Goal: Information Seeking & Learning: Learn about a topic

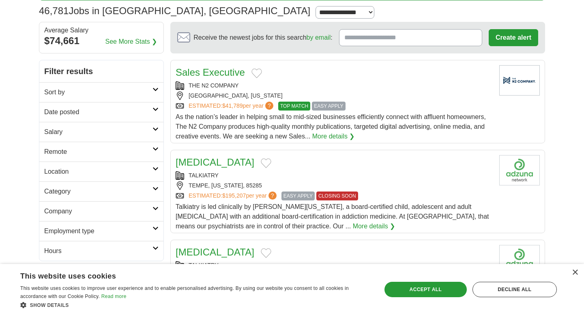
scroll to position [59, 0]
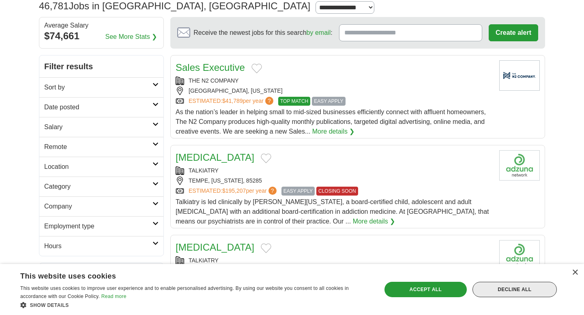
click at [538, 288] on div "Decline all" at bounding box center [514, 289] width 84 height 15
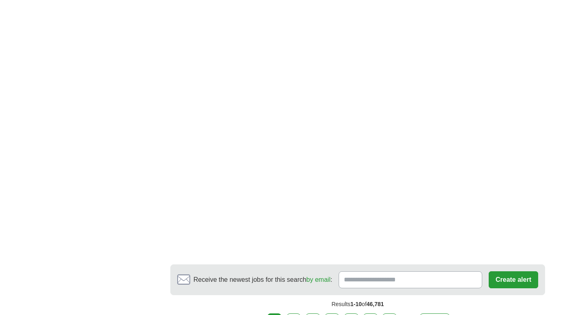
scroll to position [1374, 0]
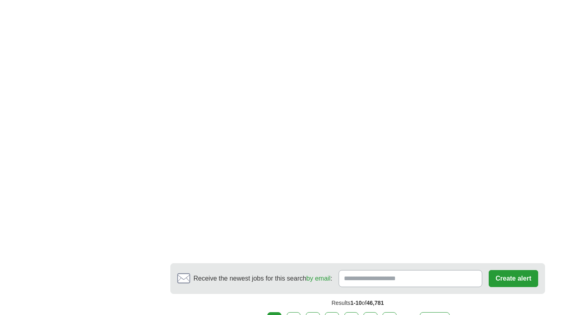
click at [293, 313] on link "2" at bounding box center [294, 321] width 14 height 17
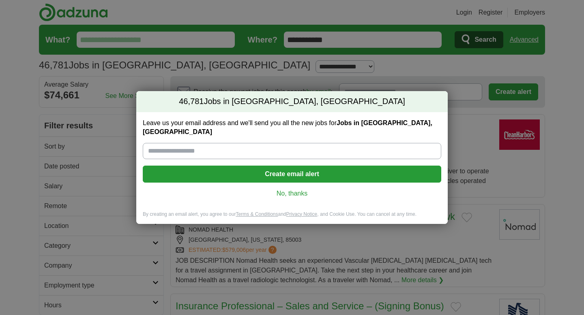
click at [295, 190] on link "No, thanks" at bounding box center [291, 193] width 285 height 9
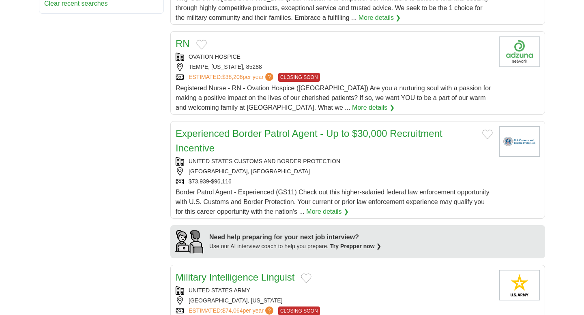
scroll to position [494, 0]
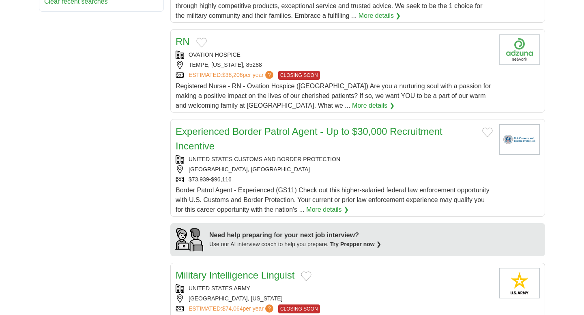
click at [283, 135] on link "Experienced Border Patrol Agent - Up to $30,000 Recruitment Incentive" at bounding box center [309, 139] width 267 height 26
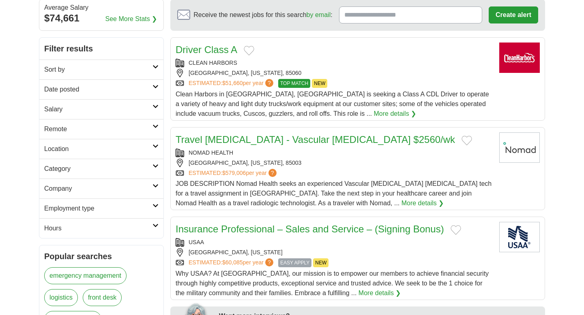
scroll to position [105, 0]
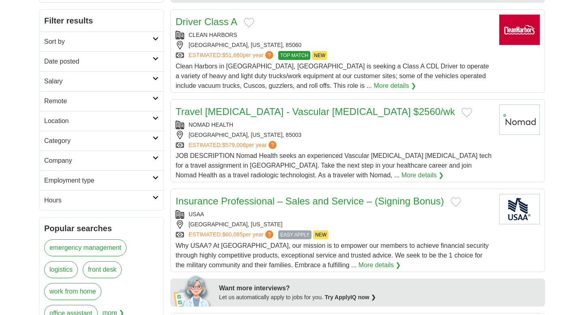
click at [131, 88] on link "Salary" at bounding box center [101, 81] width 124 height 20
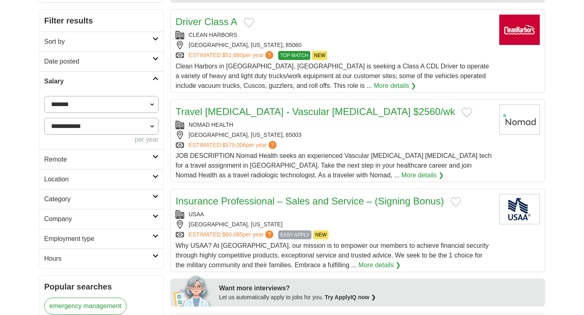
click at [114, 104] on select "**********" at bounding box center [101, 104] width 114 height 17
select select "*****"
click at [44, 96] on select "**********" at bounding box center [101, 104] width 114 height 17
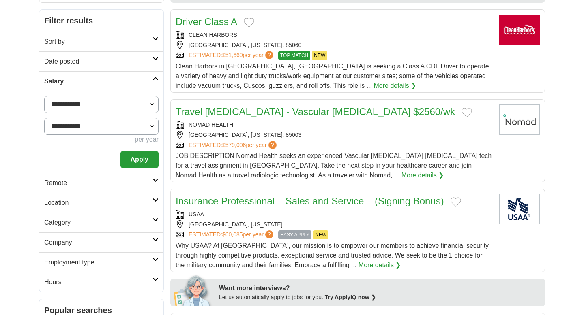
click at [142, 129] on select "**********" at bounding box center [101, 126] width 114 height 17
click at [133, 163] on button "Apply" at bounding box center [139, 159] width 38 height 17
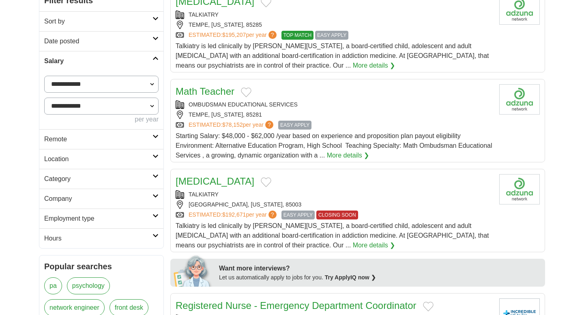
scroll to position [131, 0]
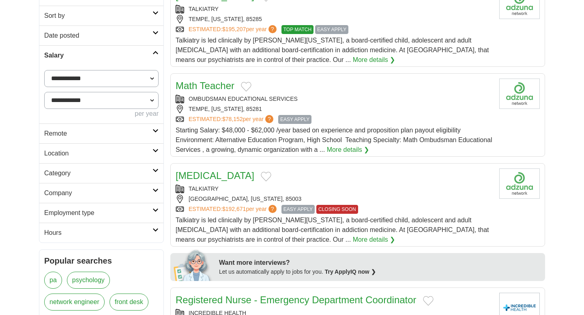
click at [114, 209] on h2 "Employment type" at bounding box center [98, 213] width 108 height 10
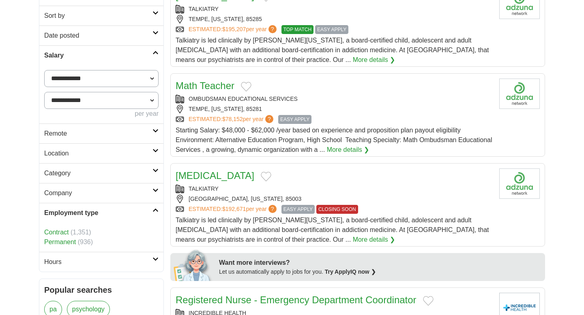
click at [114, 209] on h2 "Employment type" at bounding box center [98, 213] width 108 height 10
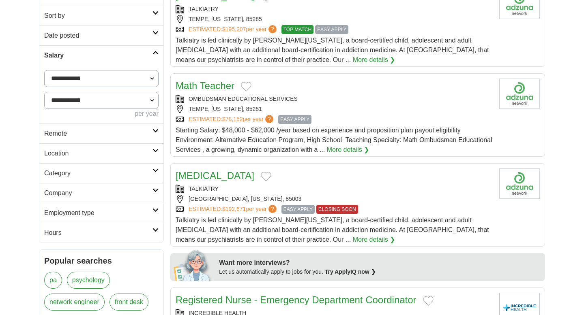
click at [109, 180] on link "Category" at bounding box center [101, 173] width 124 height 20
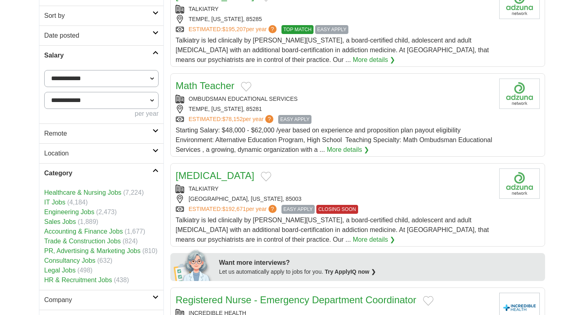
click at [90, 278] on link "HR & Recruitment Jobs" at bounding box center [78, 280] width 68 height 7
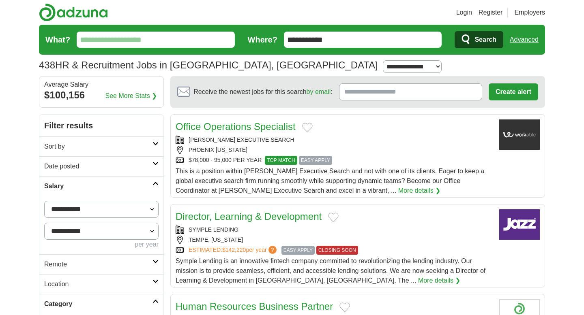
click at [398, 188] on link "More details ❯" at bounding box center [419, 191] width 43 height 10
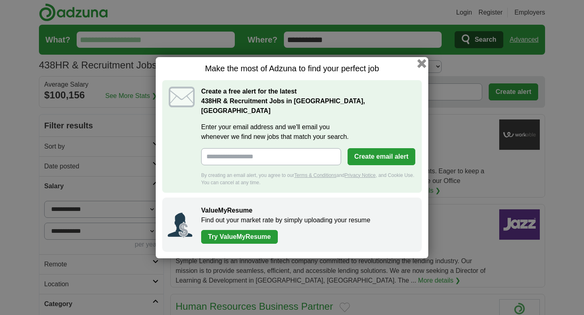
click at [422, 68] on button "button" at bounding box center [421, 63] width 9 height 9
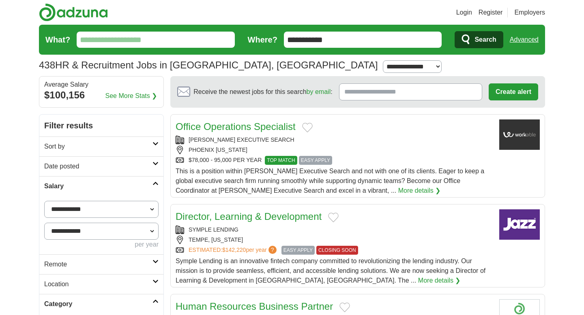
click at [92, 172] on link "Date posted" at bounding box center [101, 167] width 124 height 20
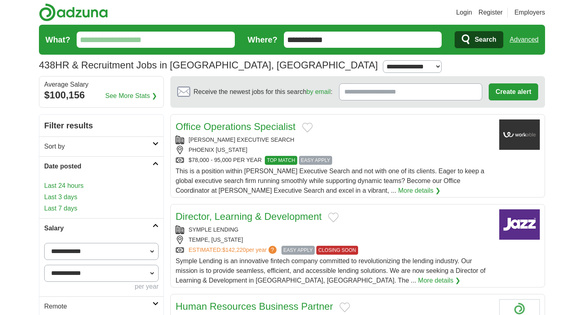
click at [73, 188] on link "Last 24 hours" at bounding box center [101, 186] width 114 height 10
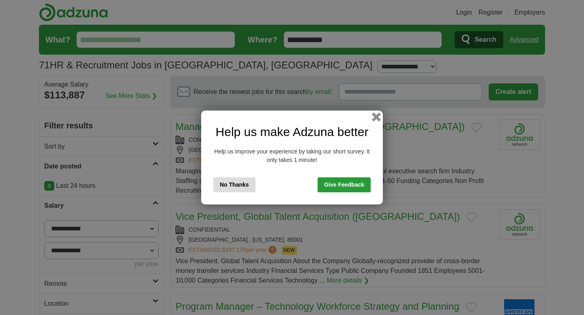
click at [376, 117] on button "button" at bounding box center [376, 117] width 9 height 9
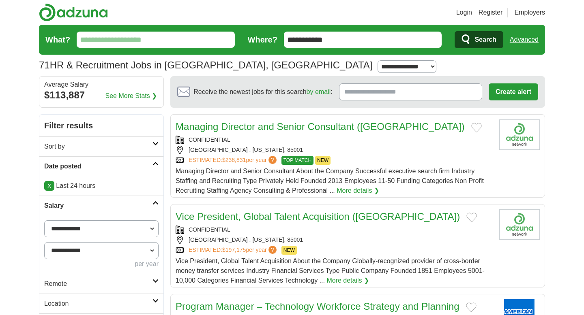
click at [359, 192] on link "More details ❯" at bounding box center [358, 191] width 43 height 10
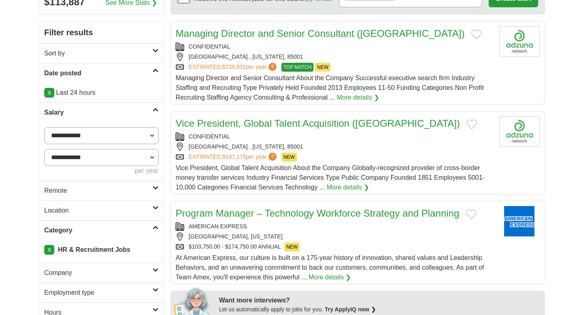
scroll to position [92, 0]
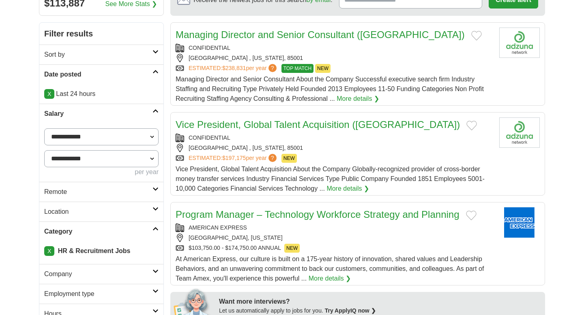
click at [403, 214] on link "Program Manager – Technology Workforce Strategy and Planning" at bounding box center [318, 214] width 284 height 11
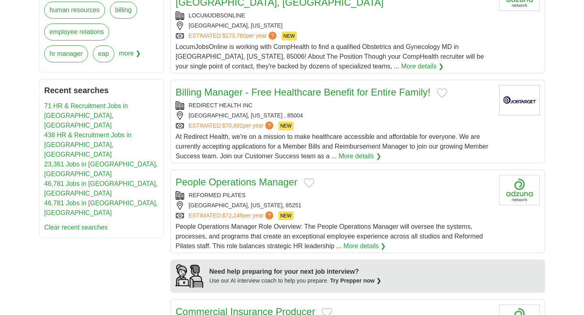
scroll to position [444, 0]
click at [279, 184] on link "People Operations Manager" at bounding box center [237, 181] width 122 height 11
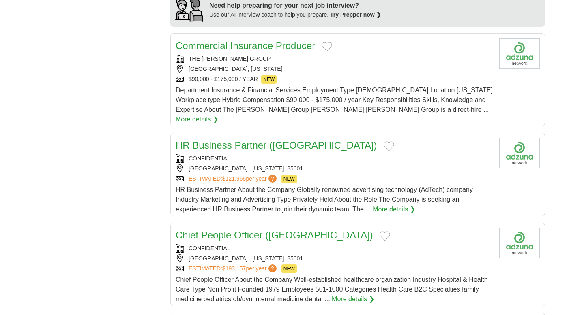
scroll to position [711, 0]
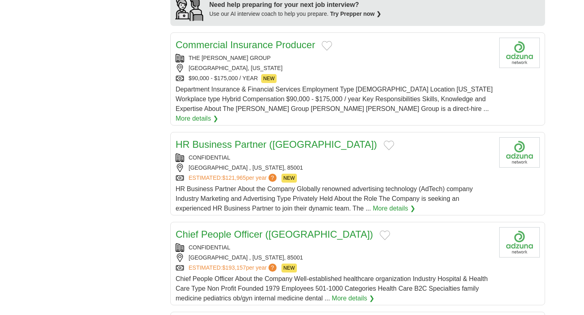
click at [248, 139] on link "HR Business Partner ([GEOGRAPHIC_DATA])" at bounding box center [277, 144] width 202 height 11
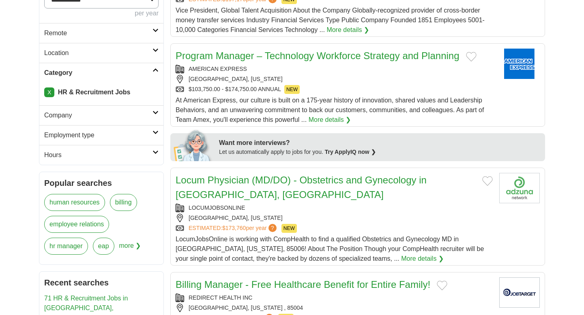
scroll to position [252, 0]
